Goal: Information Seeking & Learning: Learn about a topic

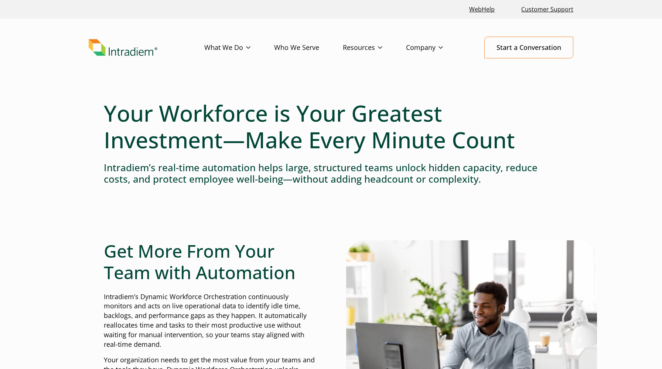
select select "English"
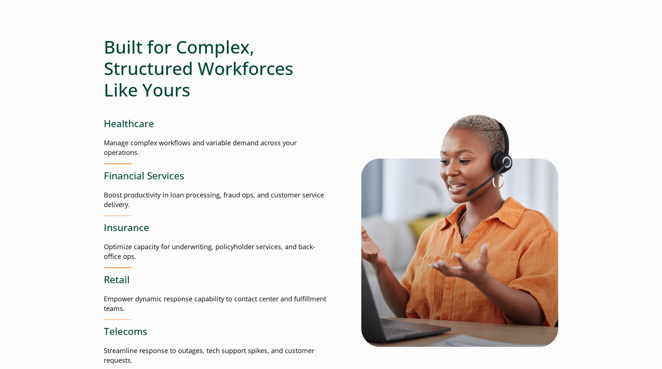
scroll to position [942, 0]
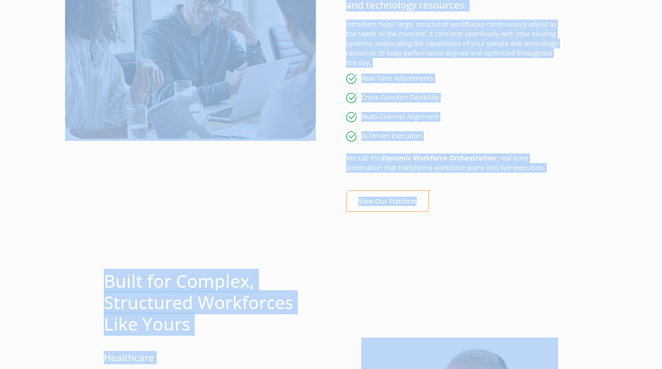
drag, startPoint x: 226, startPoint y: 212, endPoint x: 194, endPoint y: -17, distance: 231.3
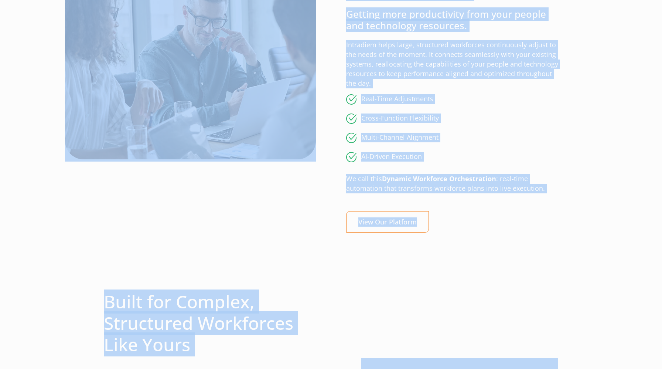
click at [251, 179] on div at bounding box center [210, 100] width 212 height 287
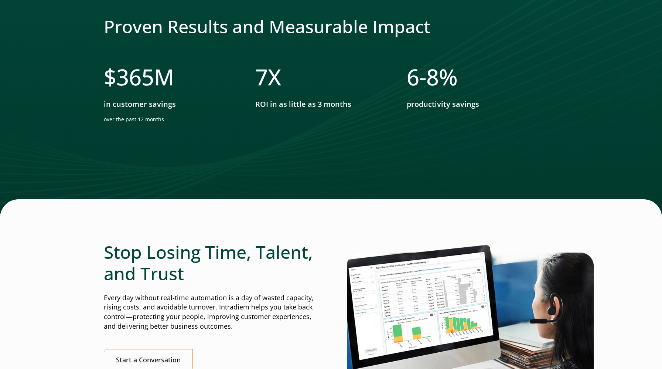
scroll to position [1397, 0]
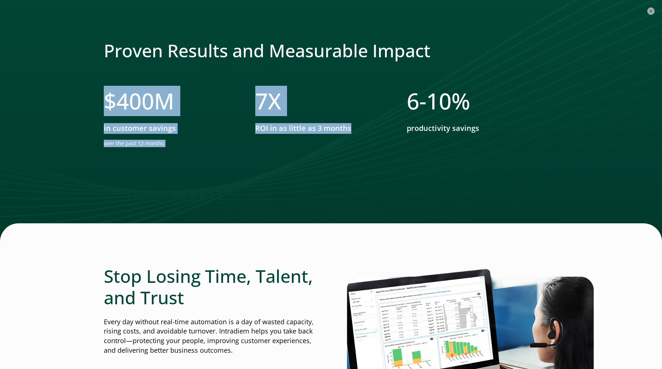
drag, startPoint x: 263, startPoint y: 161, endPoint x: 271, endPoint y: 73, distance: 87.6
click at [274, 69] on div "Proven Results and Measurable Impact $ 400 M in customer savings over the past …" at bounding box center [331, 114] width 454 height 149
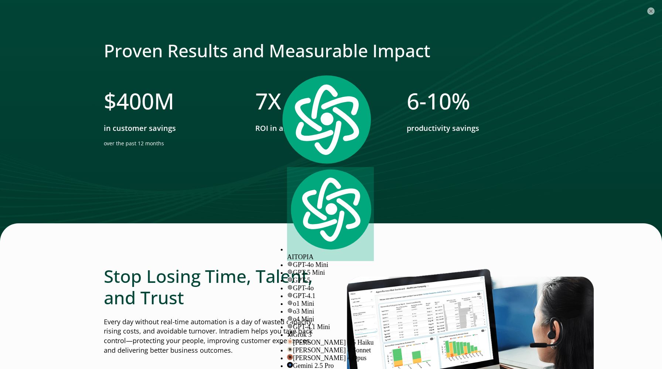
click at [246, 134] on li "$ 400 M in customer savings over the past 12 months" at bounding box center [179, 120] width 151 height 65
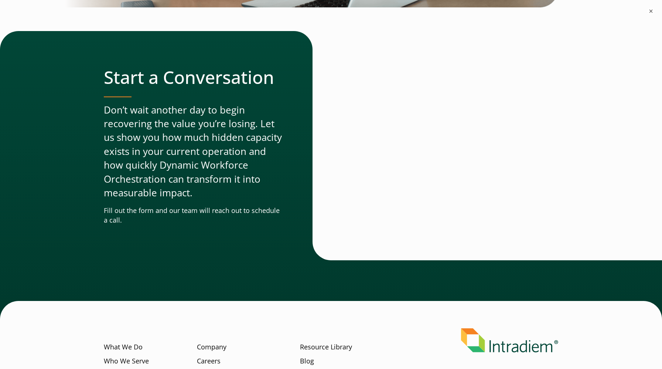
scroll to position [2233, 0]
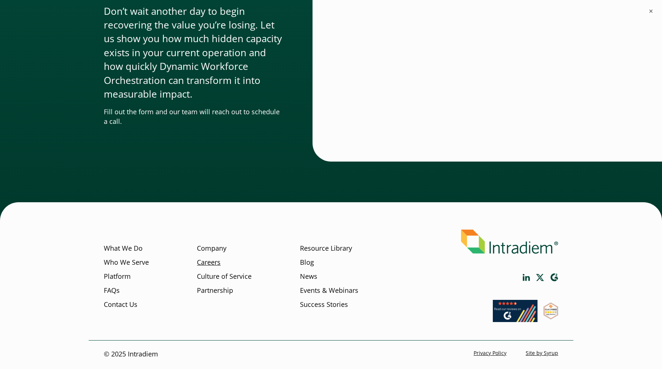
click at [202, 261] on link "Careers" at bounding box center [209, 262] width 24 height 10
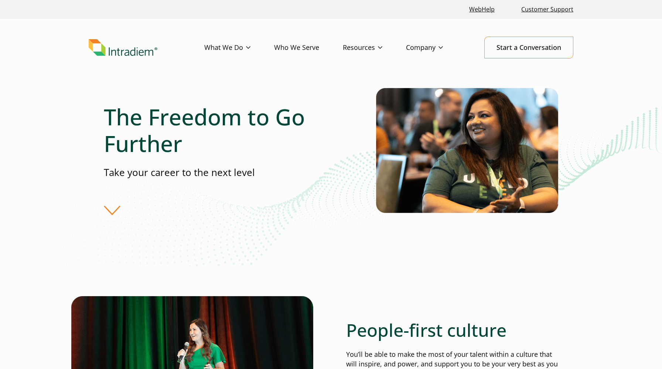
select select "English"
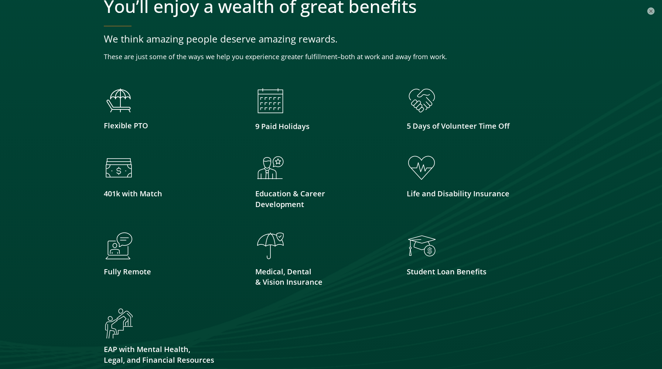
scroll to position [1845, 0]
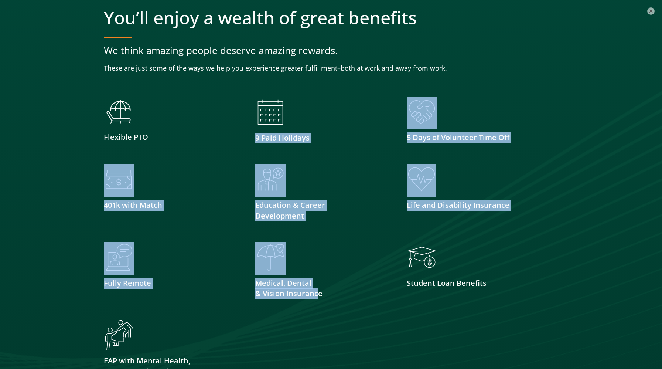
drag, startPoint x: 316, startPoint y: 290, endPoint x: 316, endPoint y: 127, distance: 162.1
click at [316, 127] on ul "Flexible PTO 9 Paid Holidays 5 Days of Volunteer Time Off 401k with Match Educa…" at bounding box center [331, 247] width 454 height 301
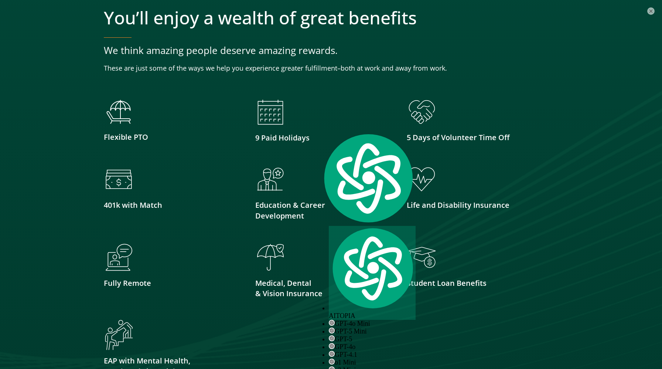
click at [289, 266] on div at bounding box center [323, 258] width 136 height 33
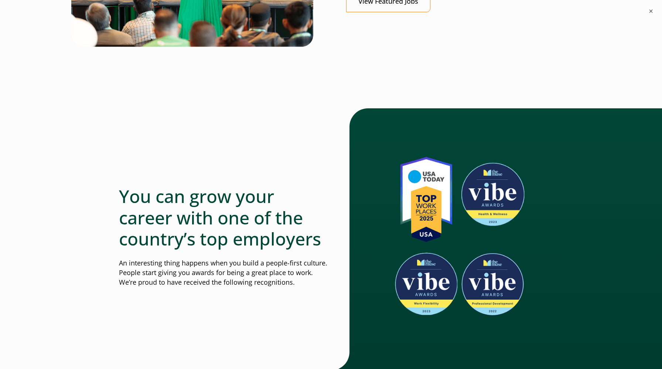
scroll to position [225, 0]
